Goal: Communication & Community: Answer question/provide support

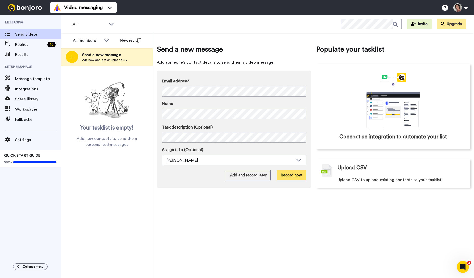
click at [297, 175] on button "Record now" at bounding box center [291, 175] width 29 height 10
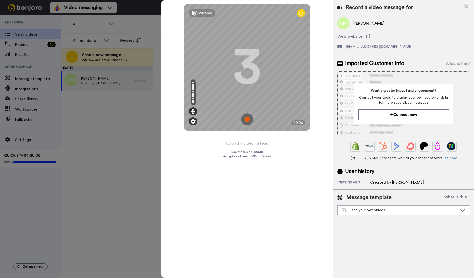
click at [192, 123] on img at bounding box center [192, 121] width 5 height 5
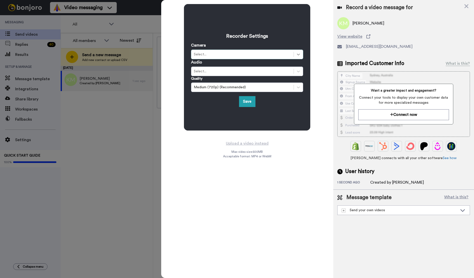
click at [299, 56] on icon at bounding box center [298, 54] width 5 height 5
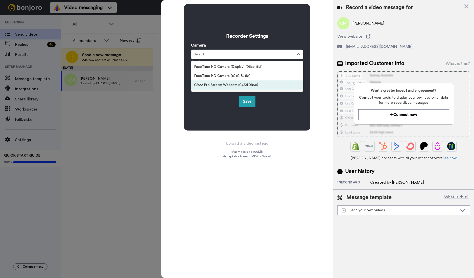
click at [239, 84] on div "C922 Pro Stream Webcam (046d:085c)" at bounding box center [247, 84] width 112 height 9
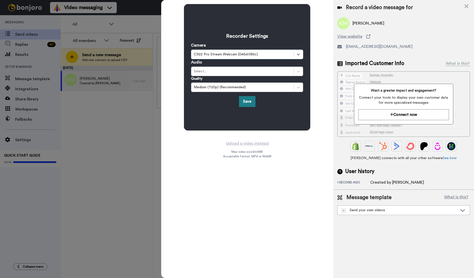
click at [250, 101] on button "Save" at bounding box center [247, 101] width 16 height 11
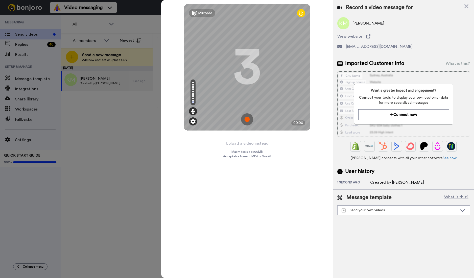
click at [191, 123] on img at bounding box center [192, 121] width 5 height 5
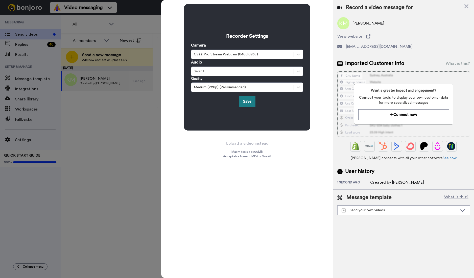
click at [246, 101] on button "Save" at bounding box center [247, 101] width 16 height 11
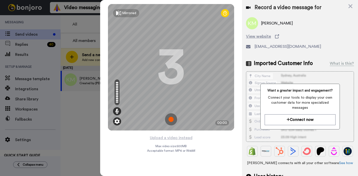
click at [118, 121] on img at bounding box center [117, 121] width 5 height 5
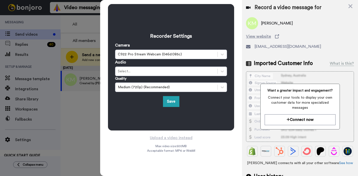
drag, startPoint x: 82, startPoint y: 35, endPoint x: 95, endPoint y: 44, distance: 15.8
click at [82, 35] on div at bounding box center [179, 88] width 358 height 176
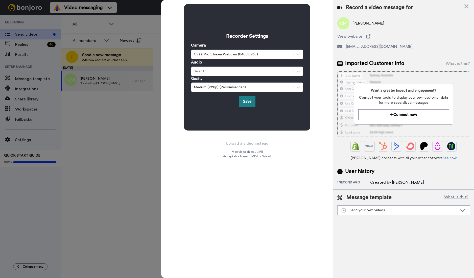
click at [248, 102] on button "Save" at bounding box center [247, 101] width 16 height 11
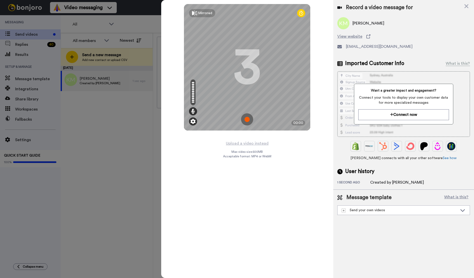
click at [191, 120] on img at bounding box center [192, 121] width 5 height 5
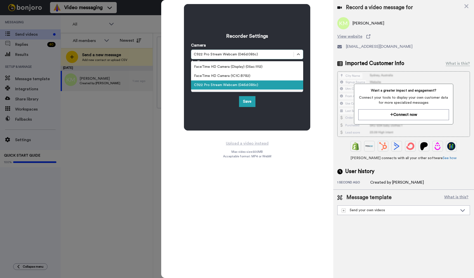
click at [275, 54] on div "C922 Pro Stream Webcam (046d:085c)" at bounding box center [242, 54] width 97 height 5
click at [265, 66] on div "FaceTime HD Camera (Display) (05ac:1112)" at bounding box center [247, 66] width 112 height 9
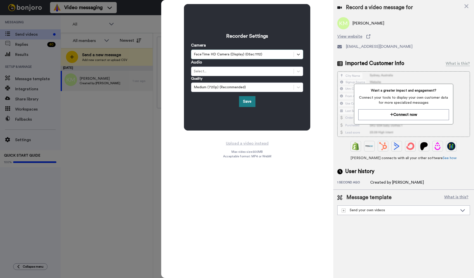
click at [249, 103] on button "Save" at bounding box center [247, 101] width 16 height 11
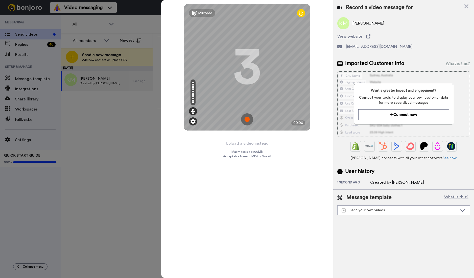
click at [192, 122] on img at bounding box center [192, 121] width 5 height 5
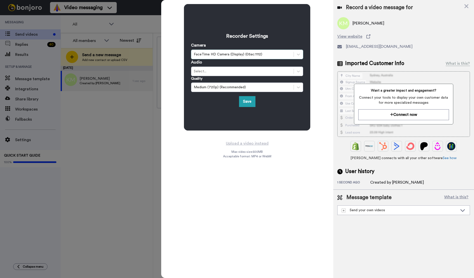
click at [278, 56] on div "FaceTime HD Camera (Display) (05ac:1112)" at bounding box center [242, 54] width 97 height 5
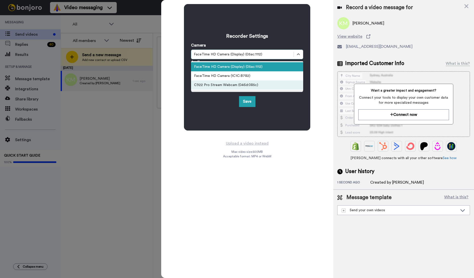
click at [264, 86] on div "C922 Pro Stream Webcam (046d:085c)" at bounding box center [247, 84] width 112 height 9
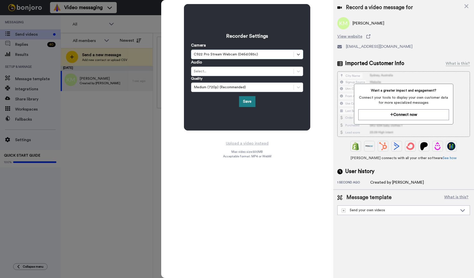
click at [247, 100] on button "Save" at bounding box center [247, 101] width 16 height 11
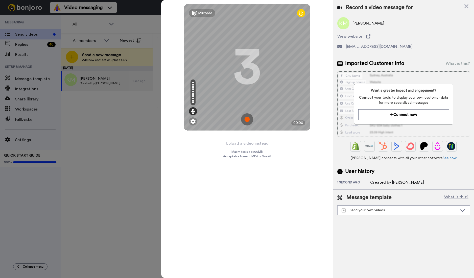
click at [247, 119] on img at bounding box center [247, 119] width 12 height 12
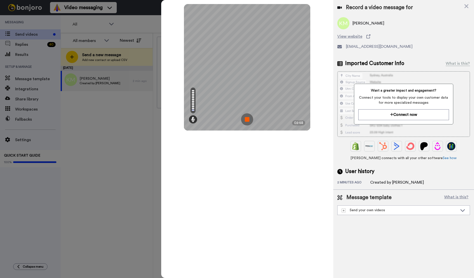
click at [248, 119] on img at bounding box center [247, 119] width 12 height 12
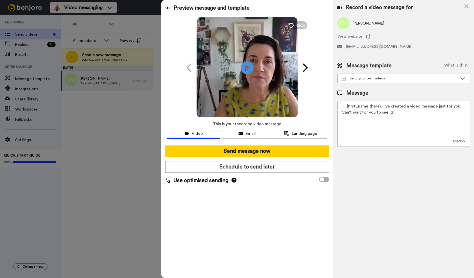
click at [396, 111] on textarea "Hi {first_name|there}, I’ve created a video message just for you. Can’t wait fo…" at bounding box center [403, 123] width 133 height 45
drag, startPoint x: 395, startPoint y: 112, endPoint x: 338, endPoint y: 112, distance: 56.3
click at [338, 112] on textarea "Hi {first_name|there}, I’ve created a video message just for you. Can’t wait fo…" at bounding box center [403, 123] width 133 height 45
paste textarea "https://hustleheart.as.me/?appointmentType=59990994"
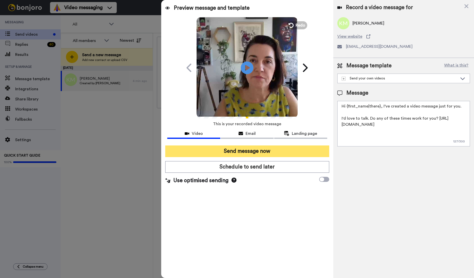
type textarea "Hi {first_name|there}, I’ve created a video message just for you. I'd love to t…"
click at [316, 149] on button "Send message now" at bounding box center [247, 151] width 164 height 12
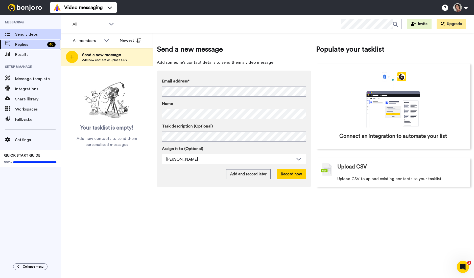
click at [26, 45] on span "Replies" at bounding box center [30, 44] width 30 height 6
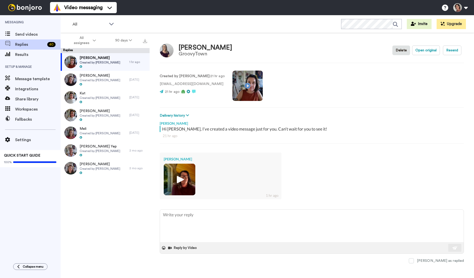
click at [180, 181] on img at bounding box center [180, 179] width 14 height 14
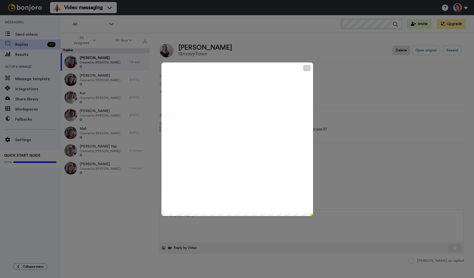
click at [237, 138] on icon "Play/Pause" at bounding box center [237, 139] width 13 height 24
click at [239, 136] on icon at bounding box center [237, 138] width 13 height 13
click at [239, 138] on icon "Play/Pause" at bounding box center [237, 139] width 13 height 24
click at [355, 129] on div "CC Play/Pause 0:00 / 0:37" at bounding box center [237, 139] width 474 height 278
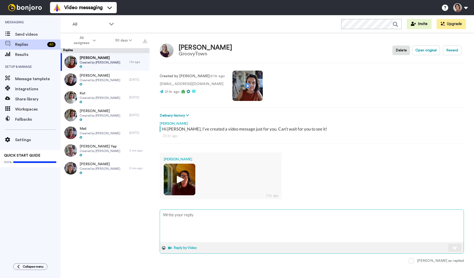
click at [183, 245] on button "Reply by Video" at bounding box center [182, 248] width 31 height 8
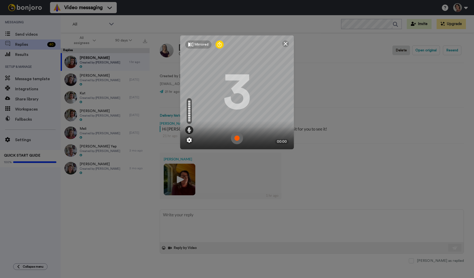
click at [236, 136] on img at bounding box center [237, 138] width 12 height 12
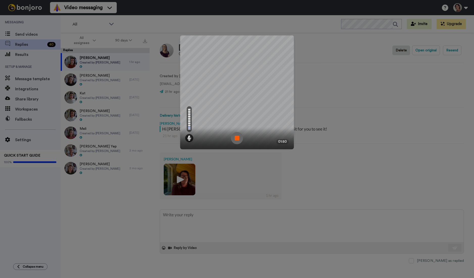
click at [237, 138] on img at bounding box center [237, 138] width 12 height 12
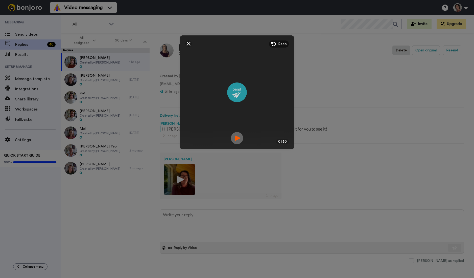
click at [235, 92] on img at bounding box center [237, 92] width 20 height 20
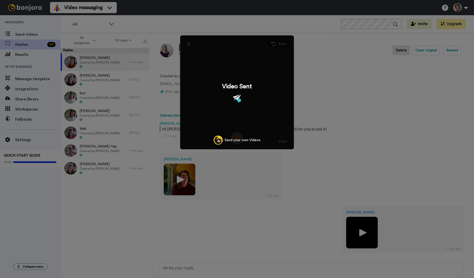
click at [234, 200] on div "Mirrored Redo 3 01:50 Video Sent Send your own Videos" at bounding box center [237, 139] width 474 height 278
type textarea "x"
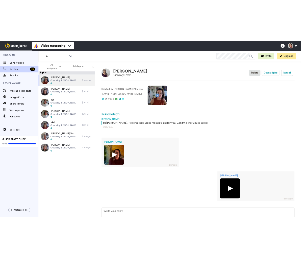
scroll to position [38, 0]
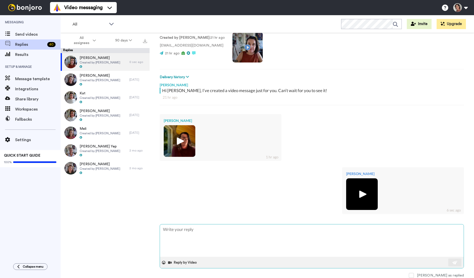
click at [194, 237] on textarea at bounding box center [312, 240] width 304 height 32
type textarea "D"
type textarea "x"
type textarea "Da"
type textarea "x"
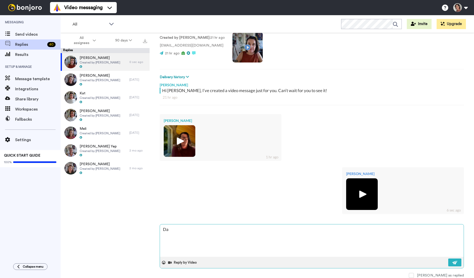
type textarea "Day"
type textarea "x"
type textarea "Day"
type textarea "x"
type textarea "Day 1"
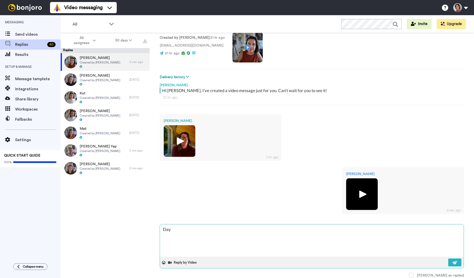
type textarea "x"
type textarea "Day 1'"
type textarea "x"
type textarea "Day 1's"
type textarea "x"
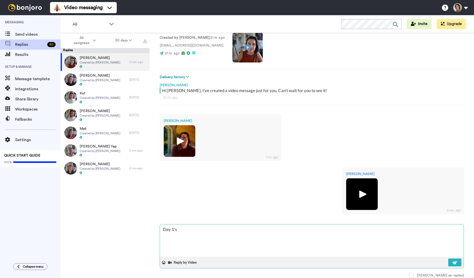
type textarea "Day 1's"
type textarea "x"
type textarea "Day 1's P"
type textarea "x"
type textarea "Day 1's PD"
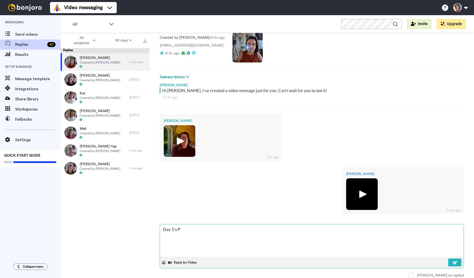
type textarea "x"
type textarea "Day 1's PDF"
type textarea "x"
type textarea "Day 1's PDF:"
type textarea "x"
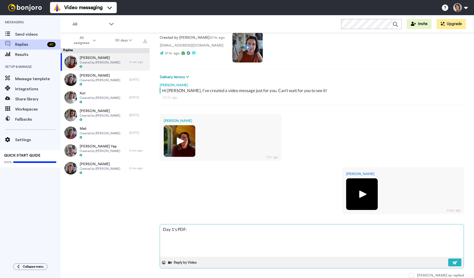
type textarea "Day 1's PDF:"
type textarea "x"
paste textarea "[URL][DOMAIN_NAME]"
type textarea "Day 1's PDF: [URL][DOMAIN_NAME]"
type textarea "x"
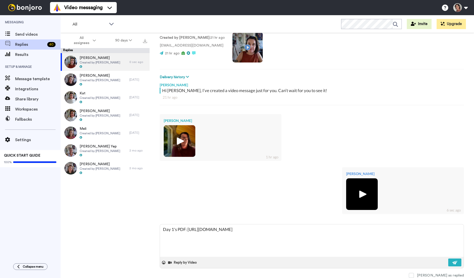
type textarea "Day 1's PDF: [URL][DOMAIN_NAME]"
type textarea "x"
drag, startPoint x: 291, startPoint y: 229, endPoint x: 188, endPoint y: 228, distance: 103.3
click at [188, 228] on textarea "Day 1's PDF: [URL][DOMAIN_NAME]" at bounding box center [312, 240] width 304 height 32
paste textarea "[DOMAIN_NAME][URL]"
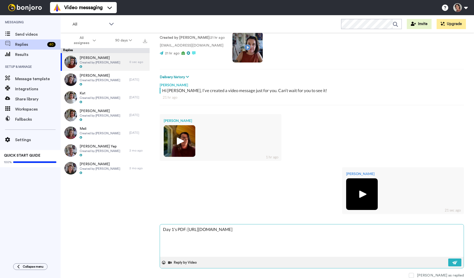
type textarea "Day 1's PDF: [URL][DOMAIN_NAME]"
type textarea "x"
type textarea "Day 1's PDF: [URL][DOMAIN_NAME]"
click at [456, 259] on button at bounding box center [454, 262] width 13 height 8
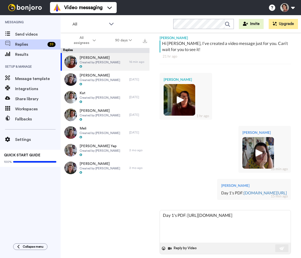
scroll to position [114, 0]
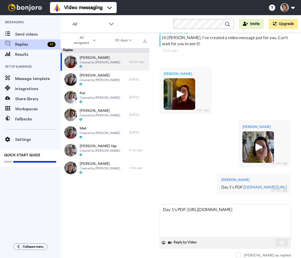
type textarea "x"
